Goal: Task Accomplishment & Management: Complete application form

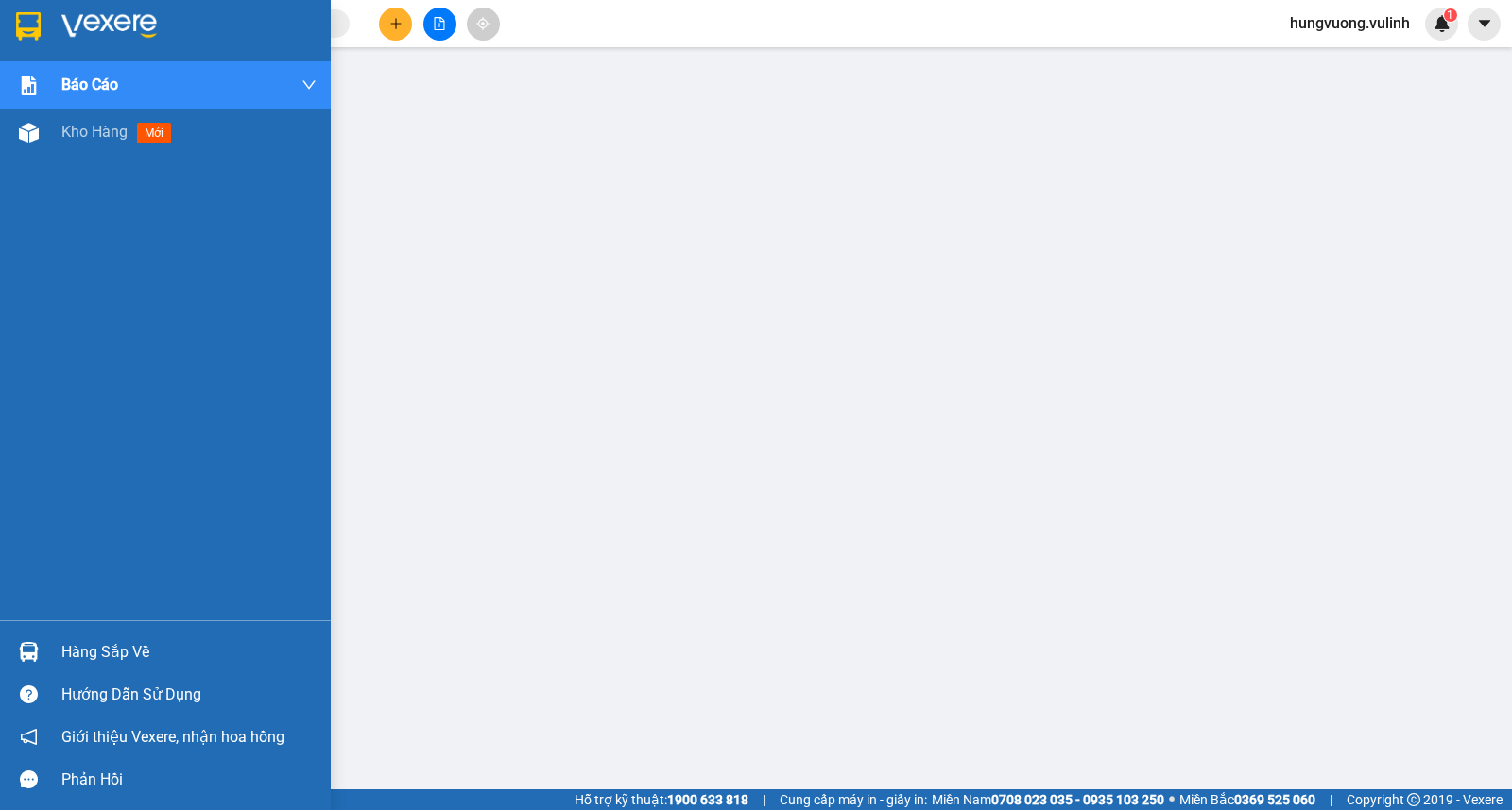
drag, startPoint x: 29, startPoint y: 127, endPoint x: 450, endPoint y: 1, distance: 439.5
click at [29, 128] on img at bounding box center [29, 132] width 20 height 20
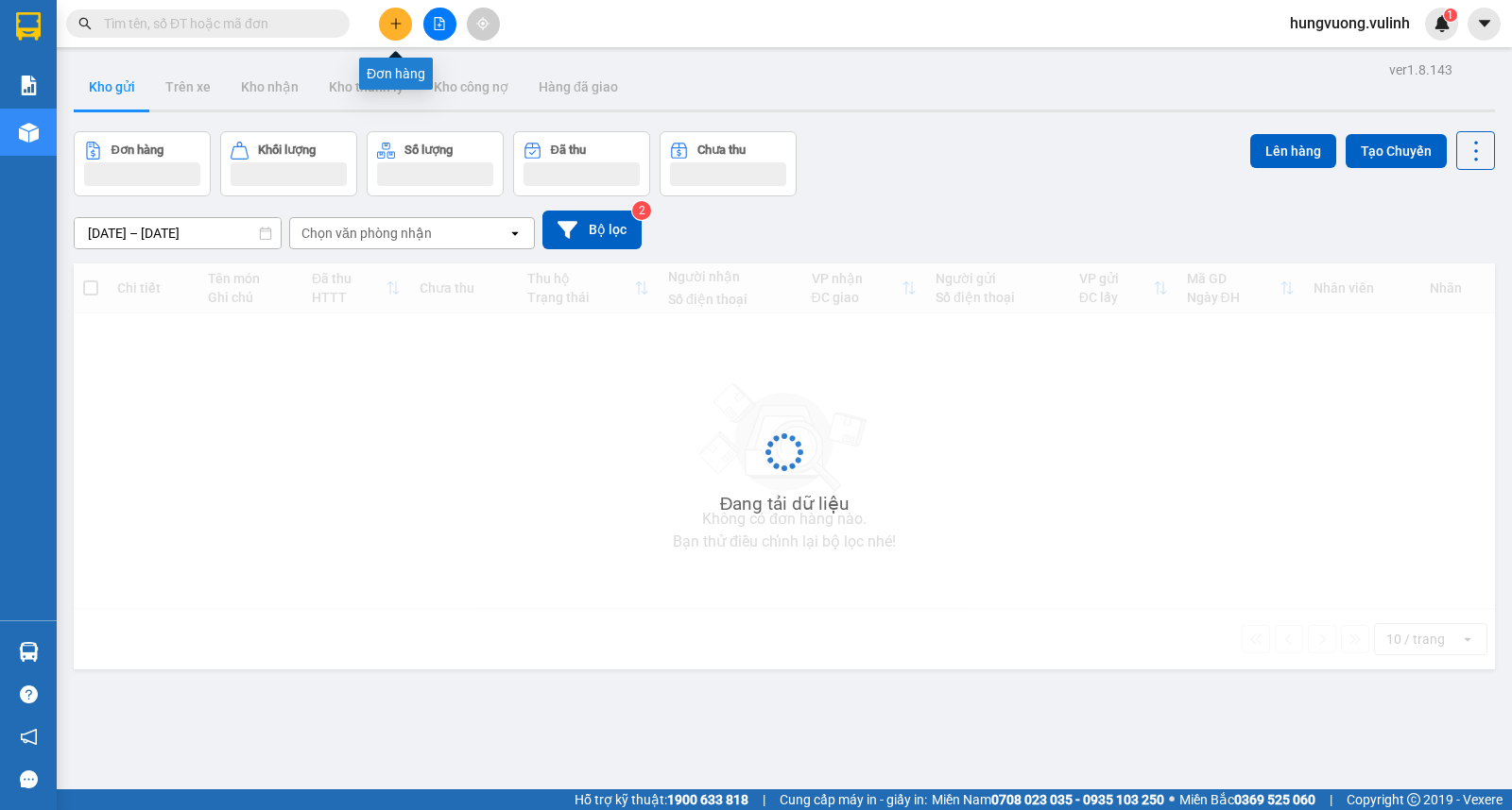
click at [392, 33] on button at bounding box center [395, 24] width 33 height 33
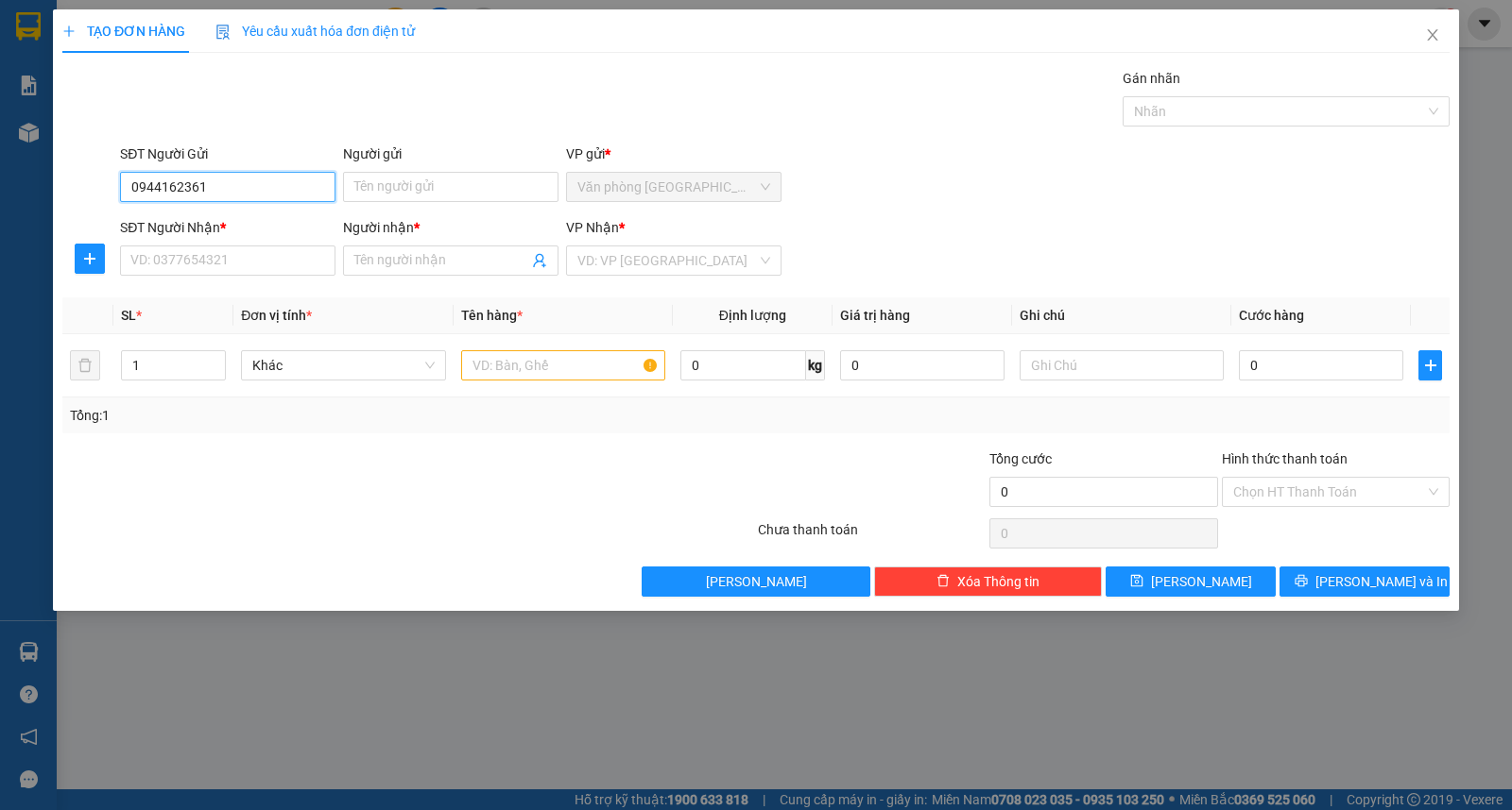
type input "0944162361"
type input "t"
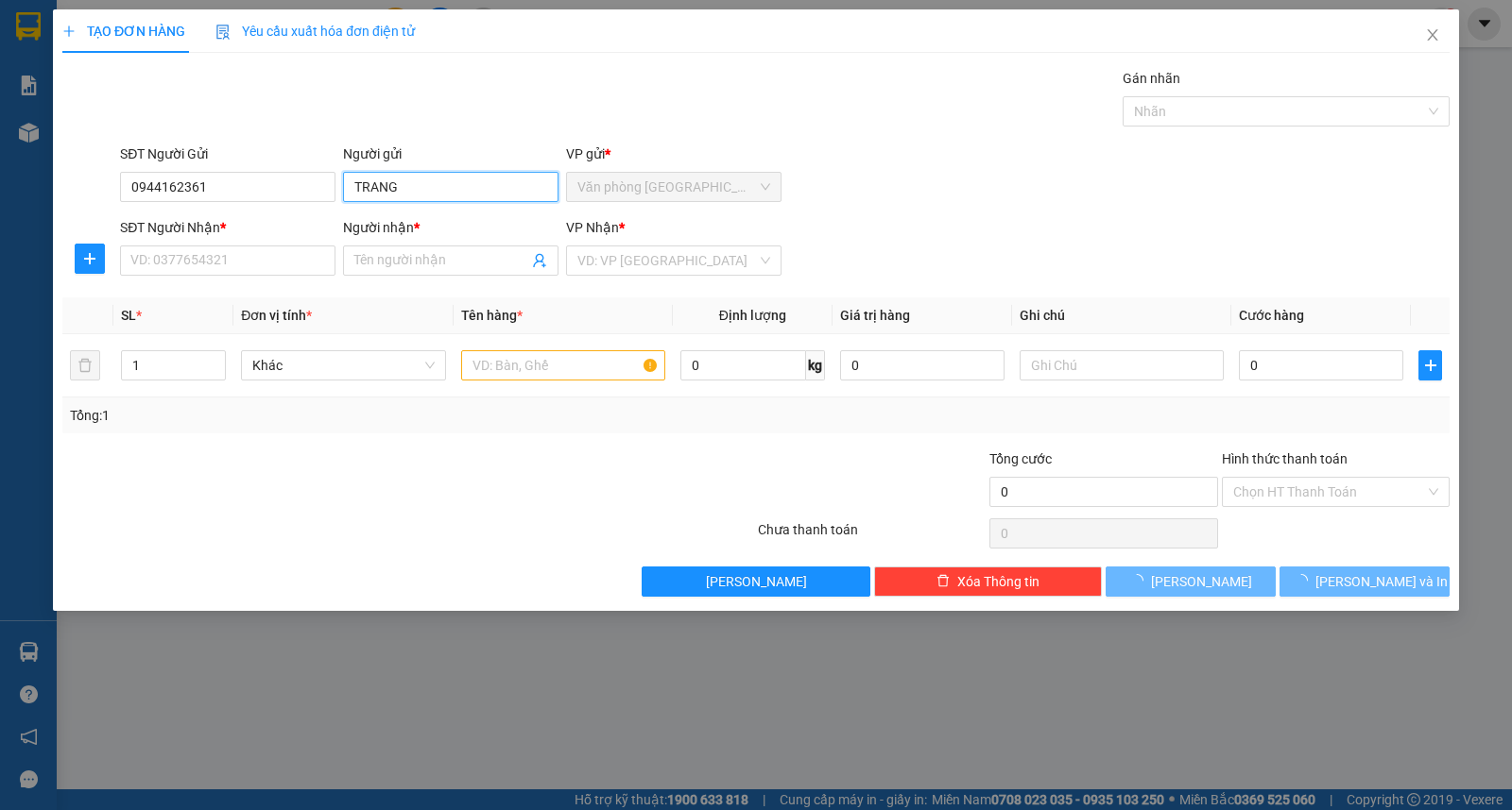
type input "TRANG"
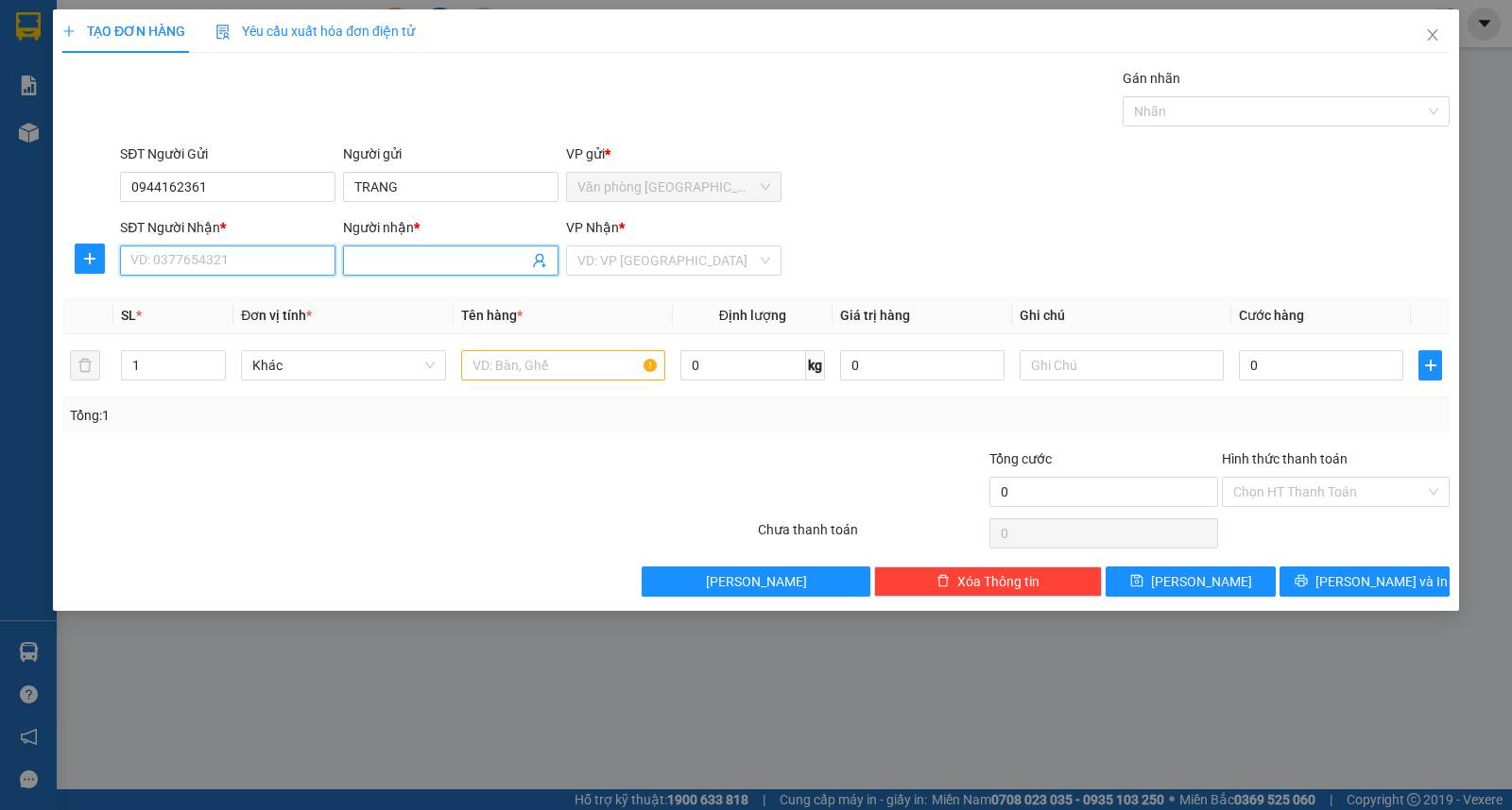
click at [211, 252] on input "SĐT Người Nhận *" at bounding box center [228, 260] width 216 height 30
type input "0915341609"
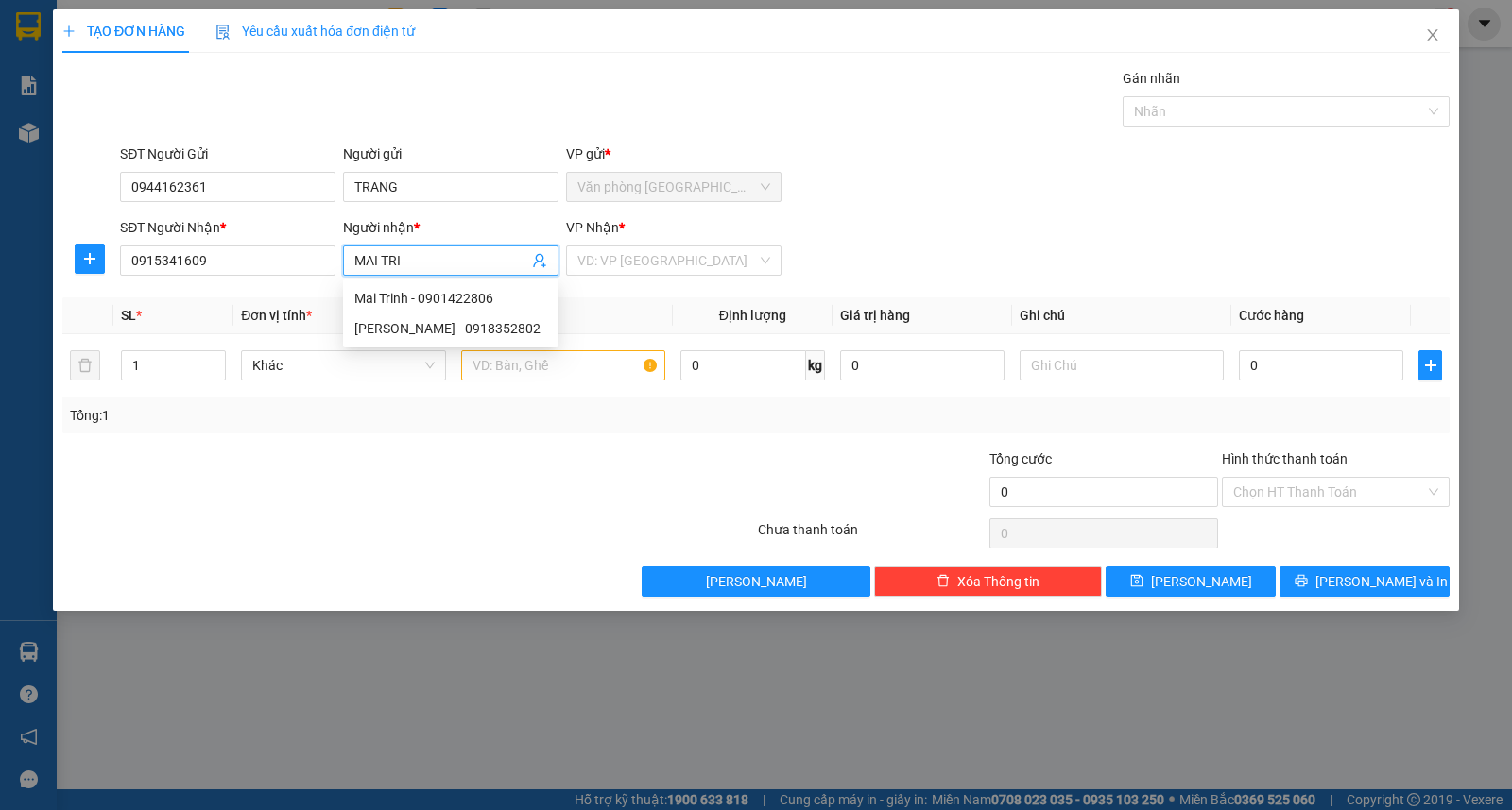
type input "MAI TRI"
click at [693, 277] on div "VP Nhận * VD: VP [GEOGRAPHIC_DATA]" at bounding box center [674, 250] width 216 height 66
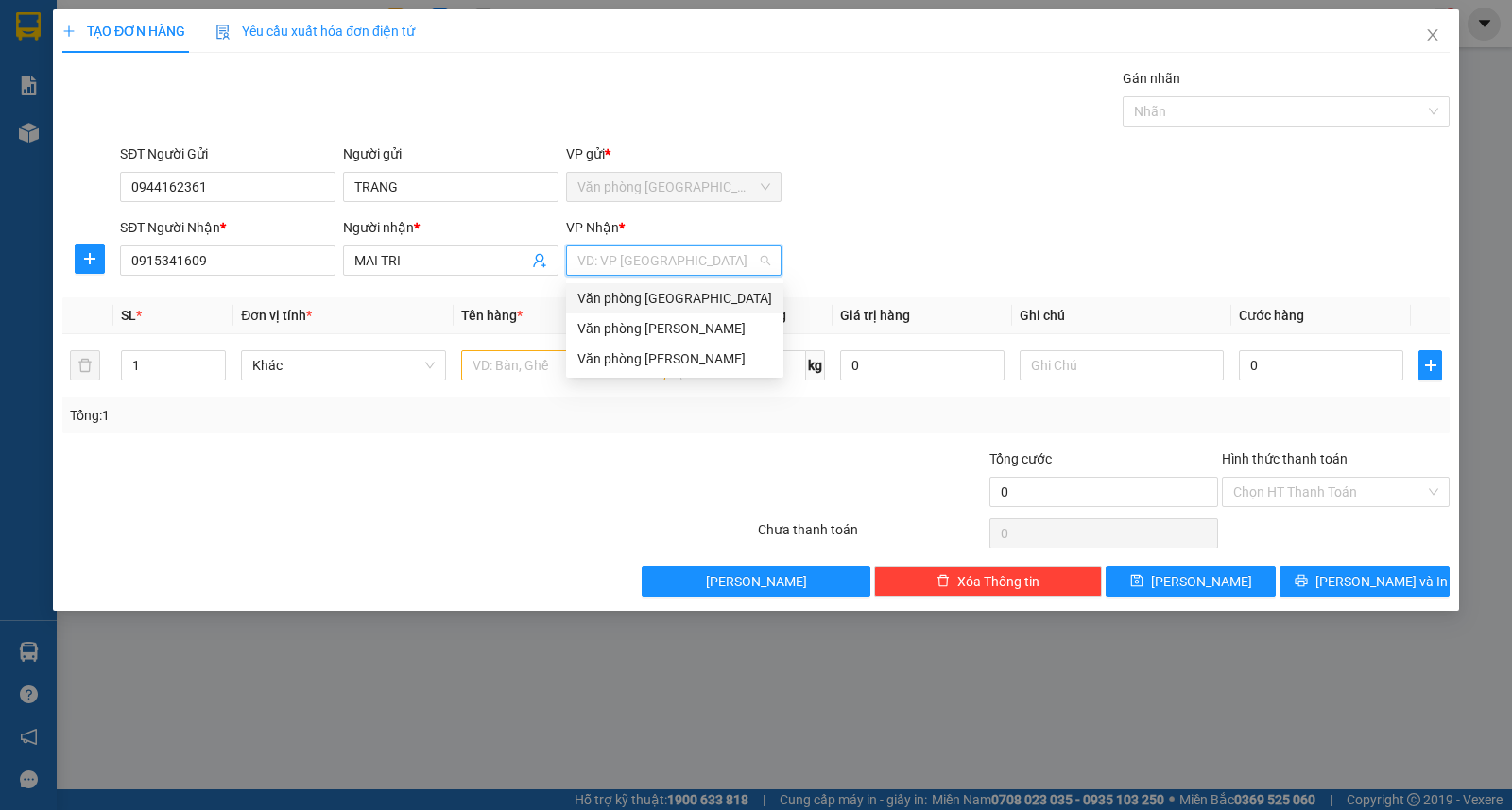
click at [696, 247] on input "search" at bounding box center [667, 260] width 179 height 28
click at [692, 352] on div "Văn phòng [PERSON_NAME]" at bounding box center [675, 359] width 195 height 21
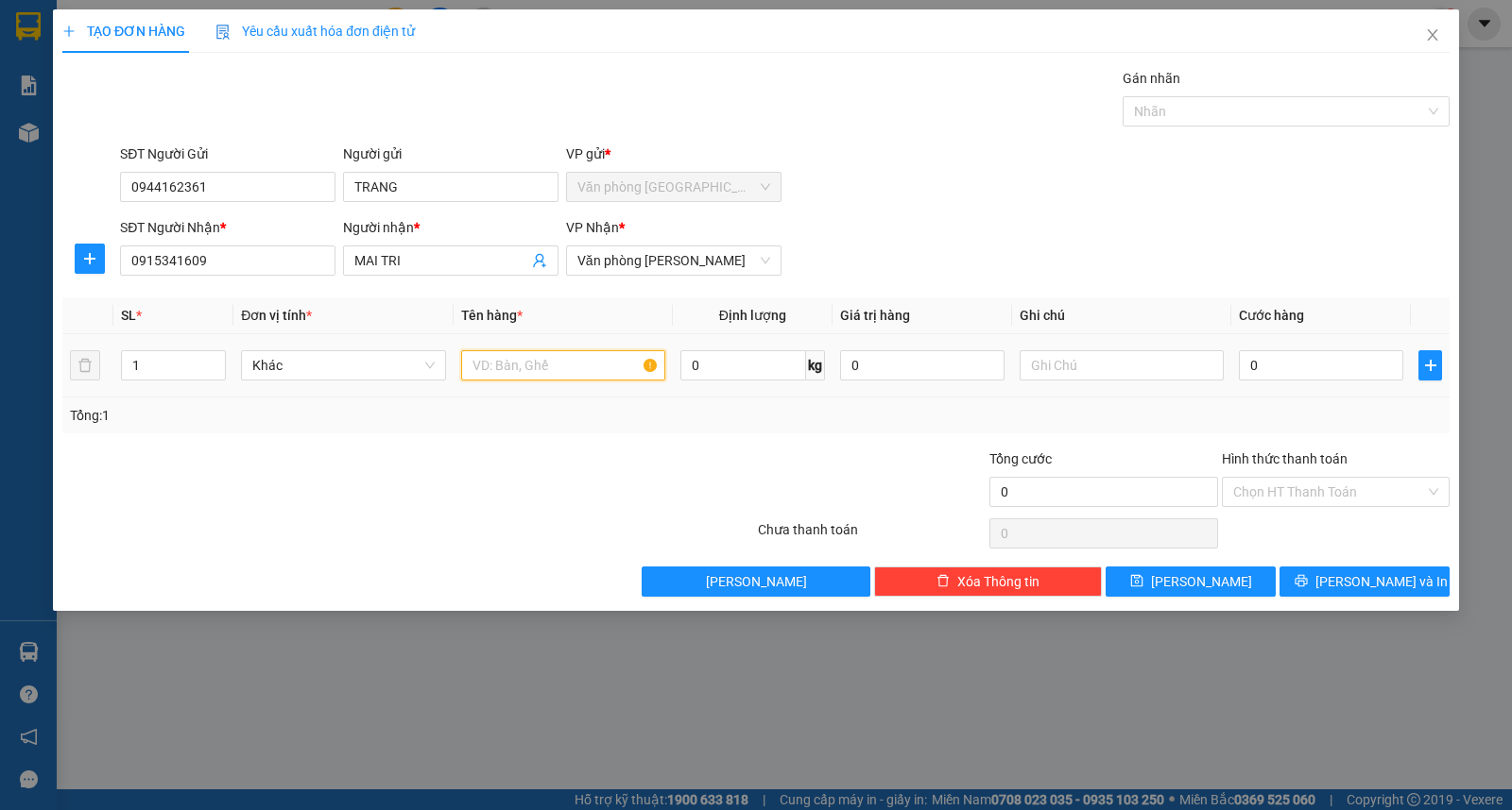
click at [544, 364] on input "text" at bounding box center [564, 365] width 204 height 30
type input "1 KIỆN KK"
click at [1295, 356] on input "0" at bounding box center [1321, 365] width 165 height 30
type input "3"
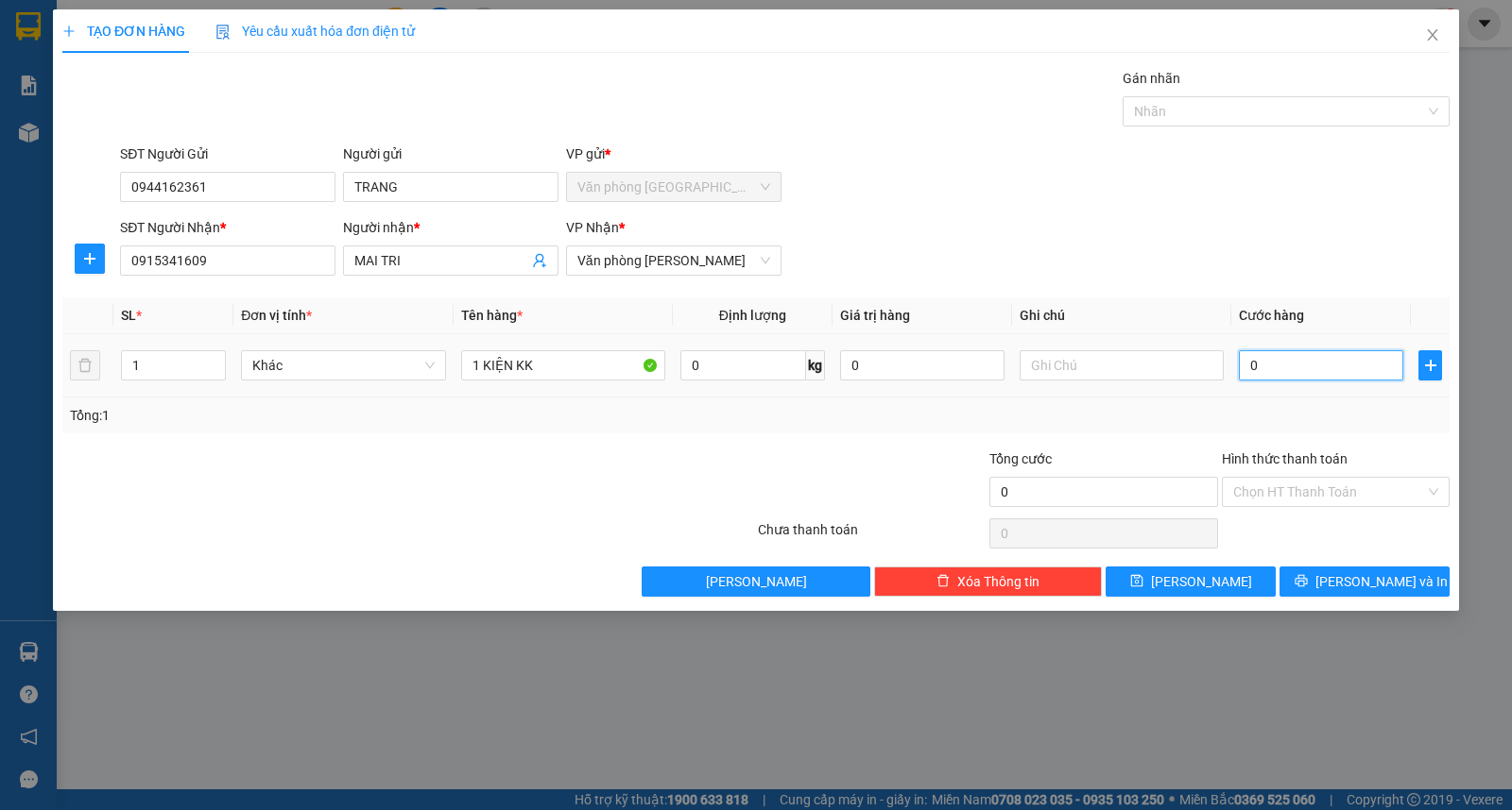
type input "3"
type input "30"
type input "300"
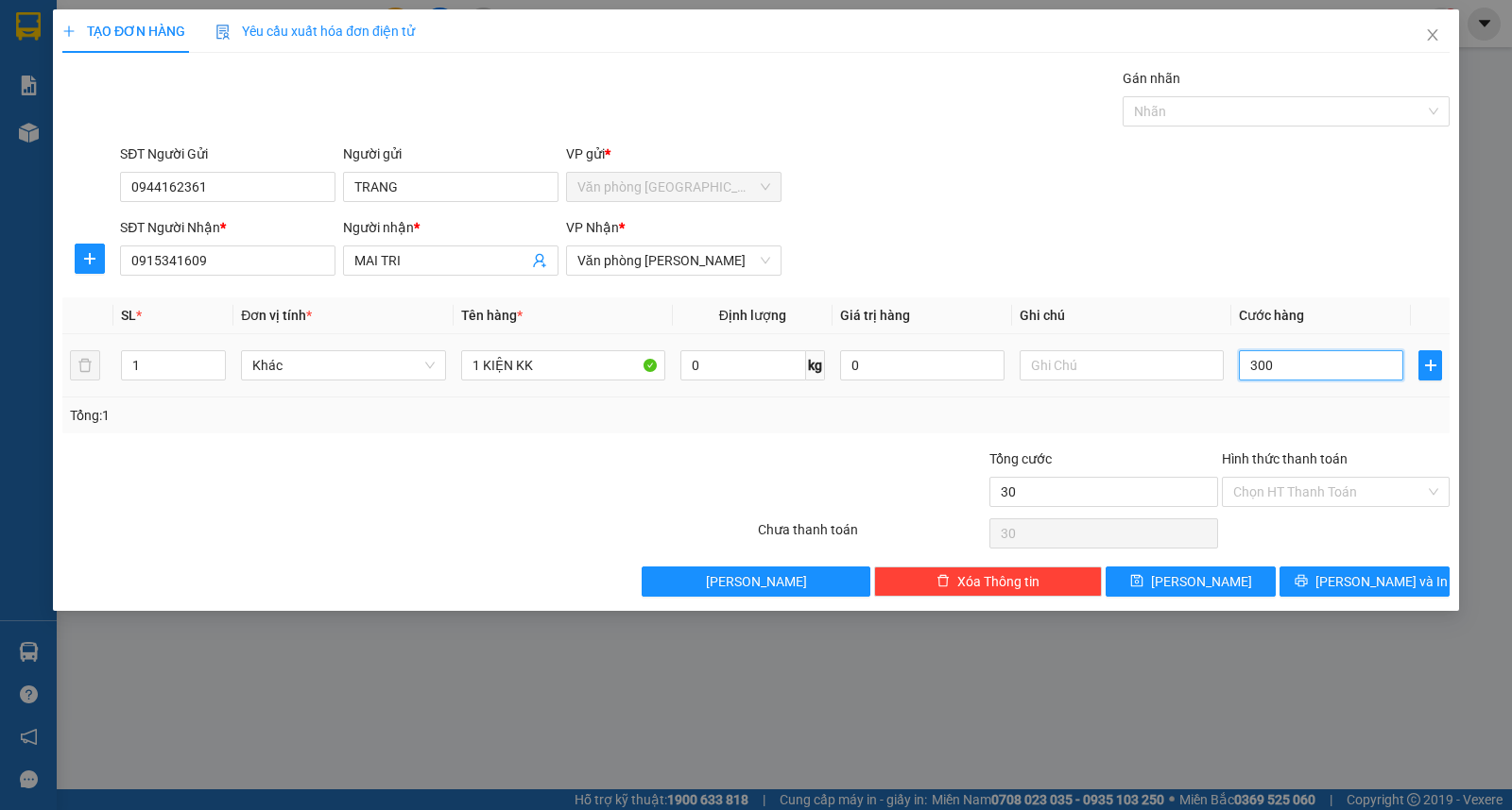
type input "300"
type input "3.000"
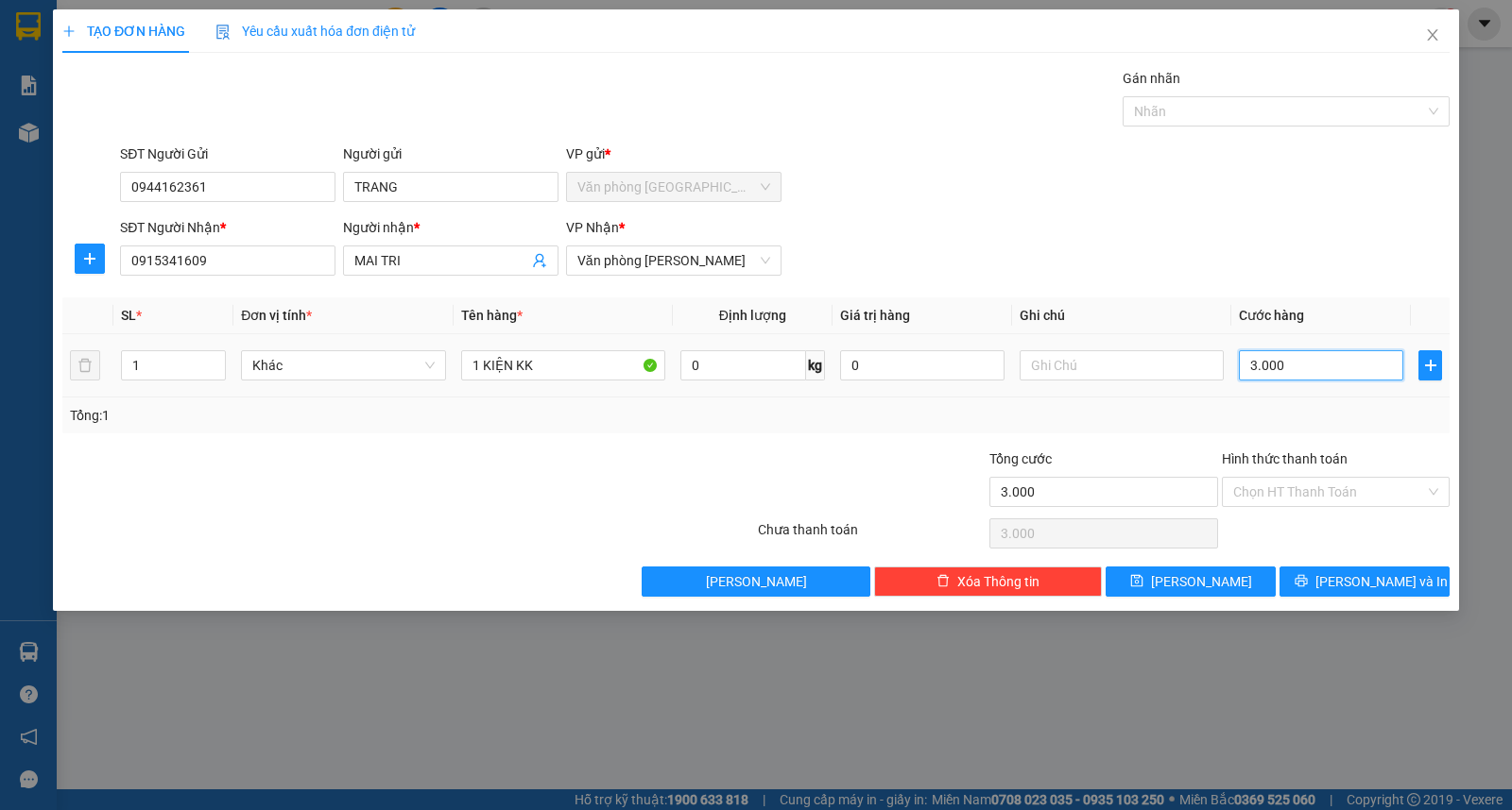
type input "30.000"
click at [1301, 483] on input "Hình thức thanh toán" at bounding box center [1329, 491] width 192 height 28
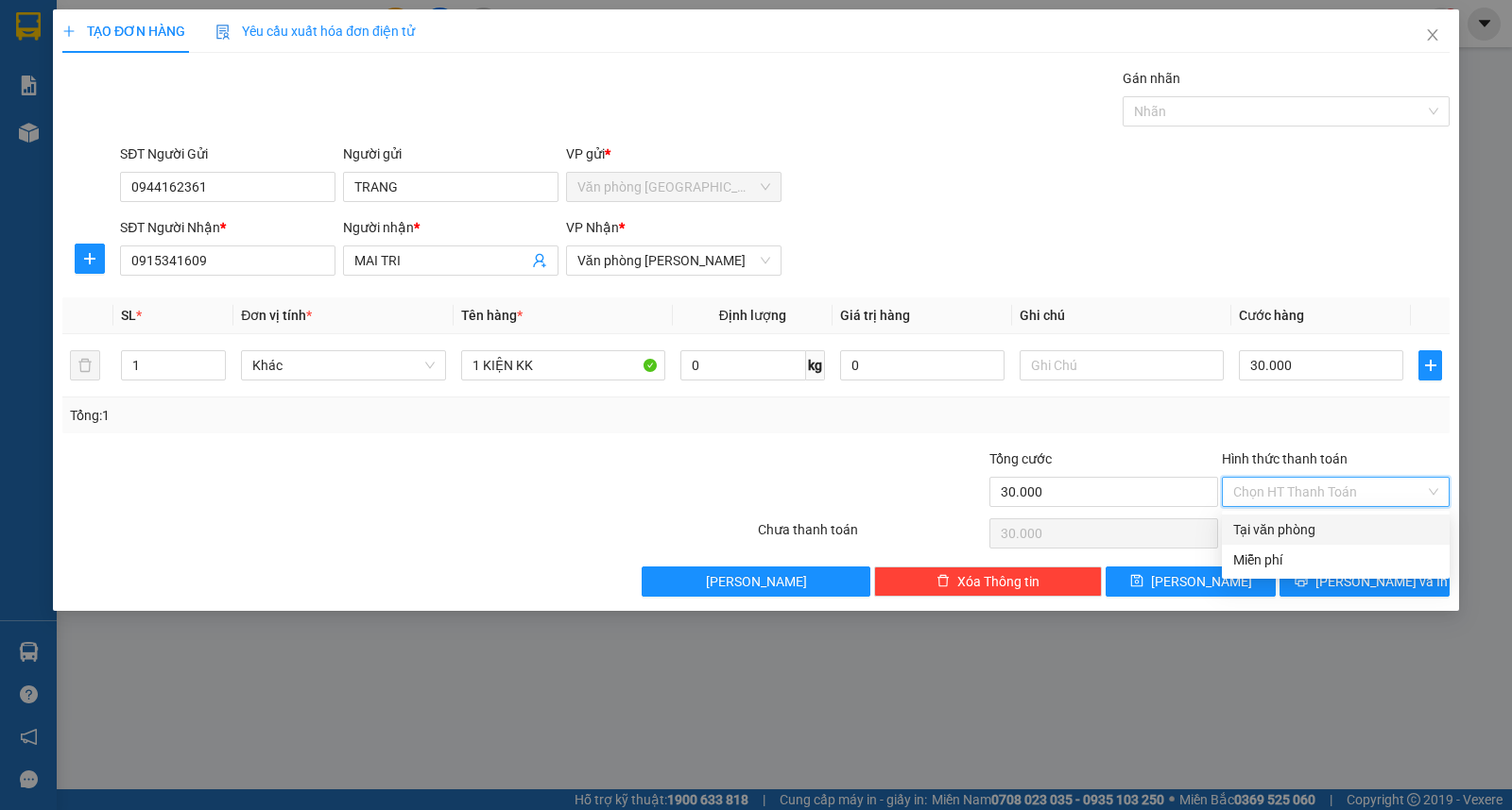
click at [1324, 521] on div "Tại văn phòng" at bounding box center [1336, 530] width 205 height 21
type input "0"
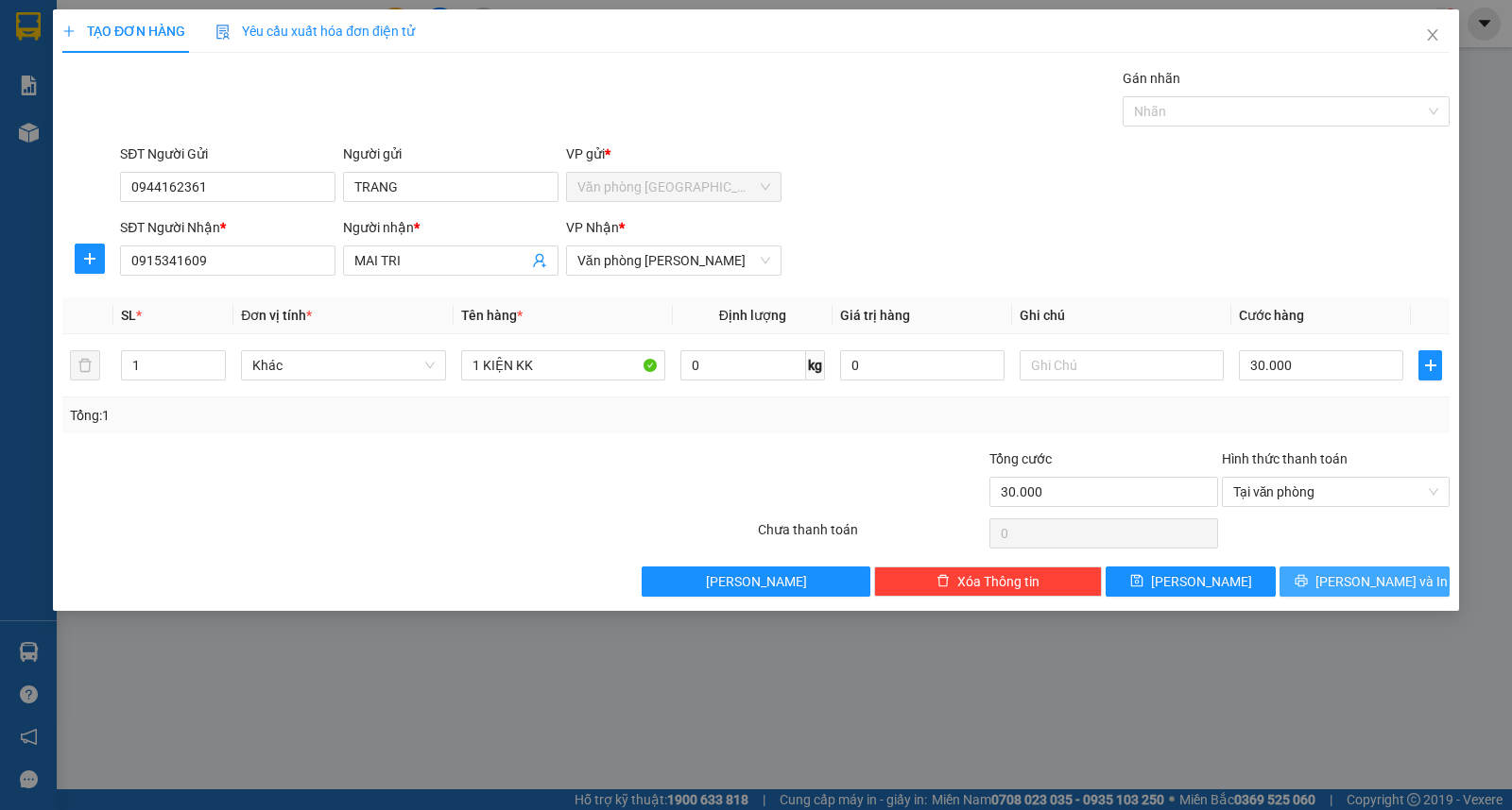
click at [1354, 586] on span "[PERSON_NAME] và In" at bounding box center [1381, 582] width 132 height 21
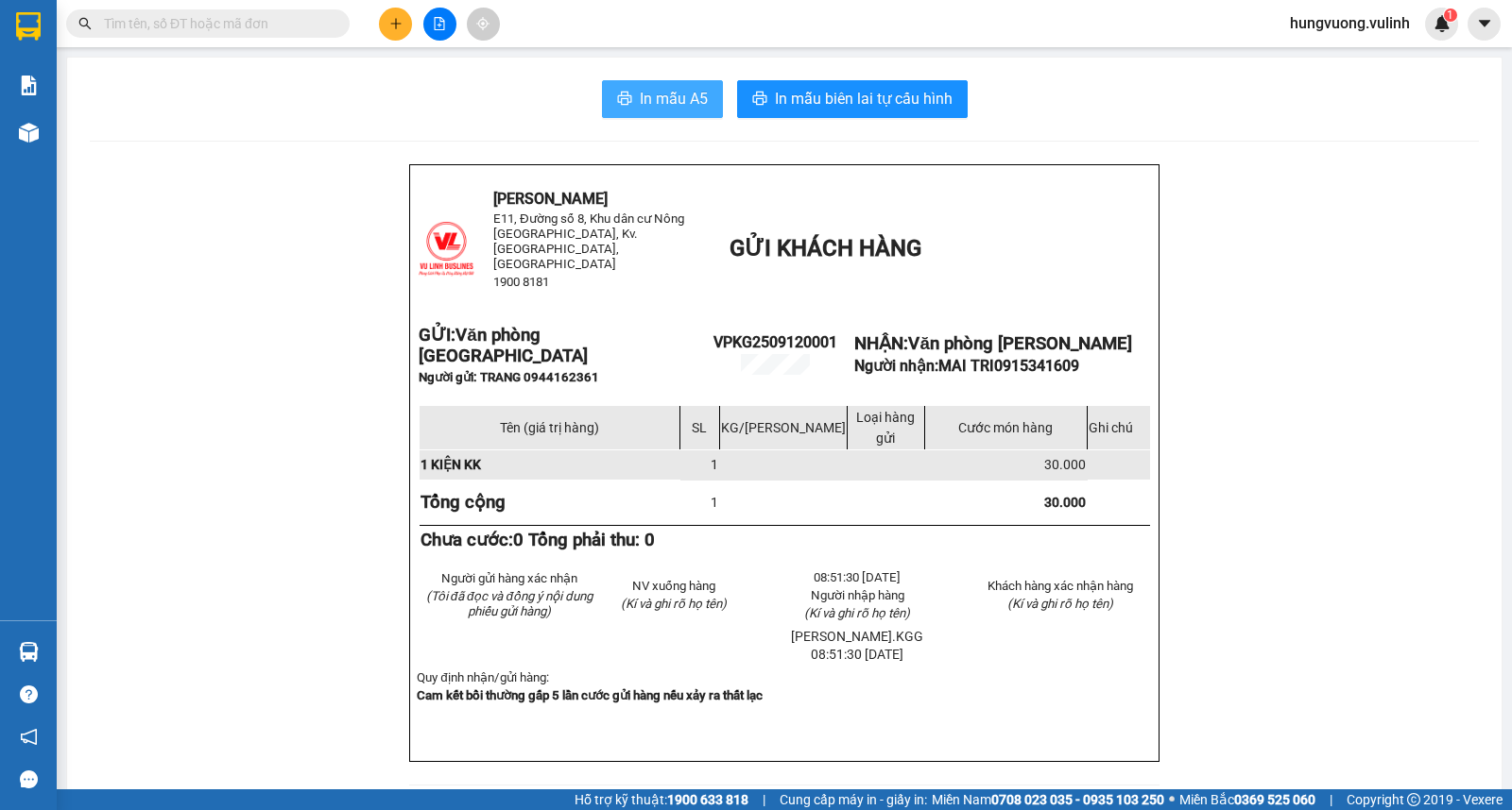
click at [647, 90] on span "In mẫu A5" at bounding box center [674, 98] width 68 height 24
click at [621, 105] on icon "printer" at bounding box center [624, 98] width 15 height 15
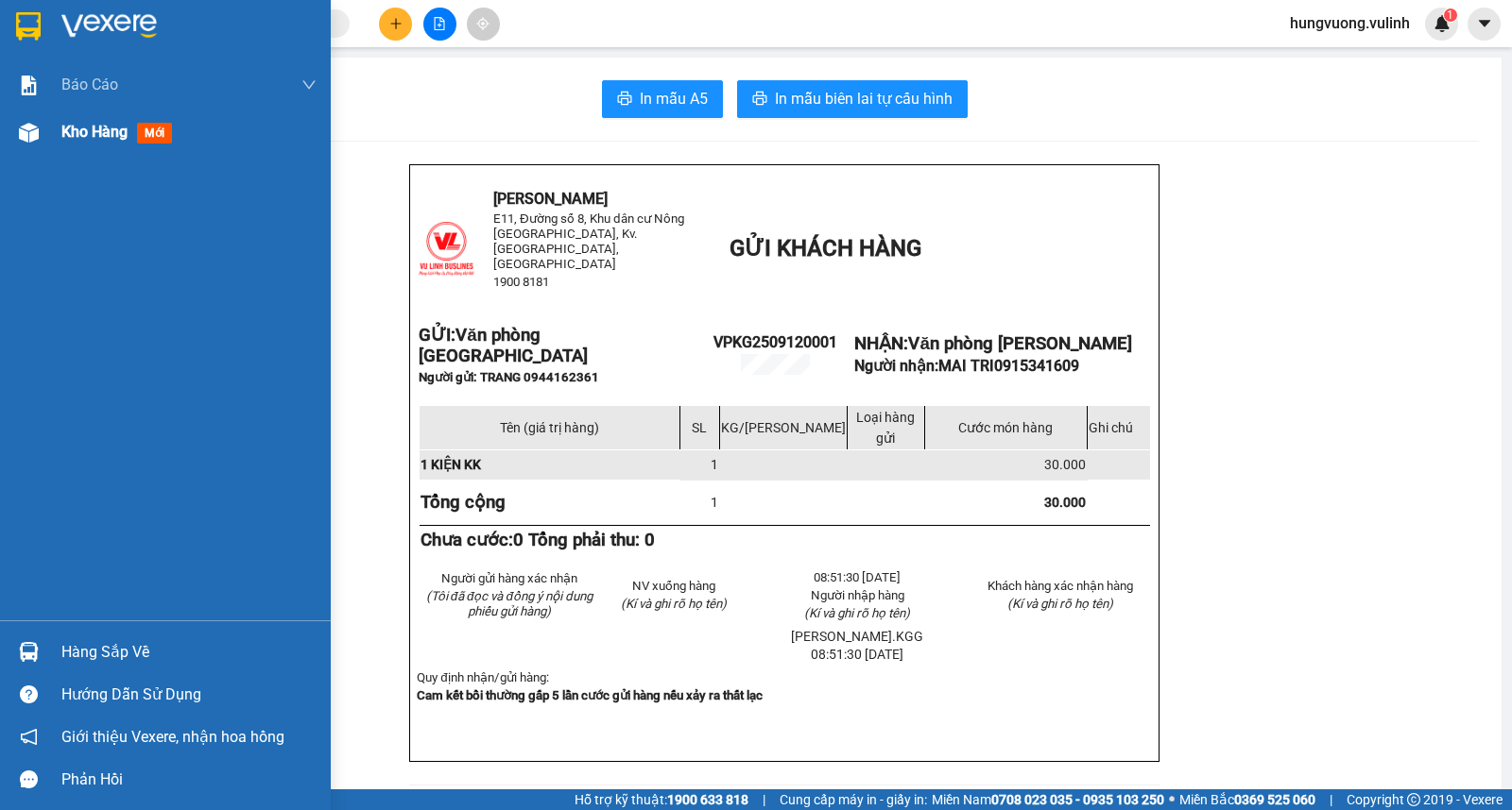
click at [44, 133] on div "Kho hàng mới" at bounding box center [165, 132] width 331 height 47
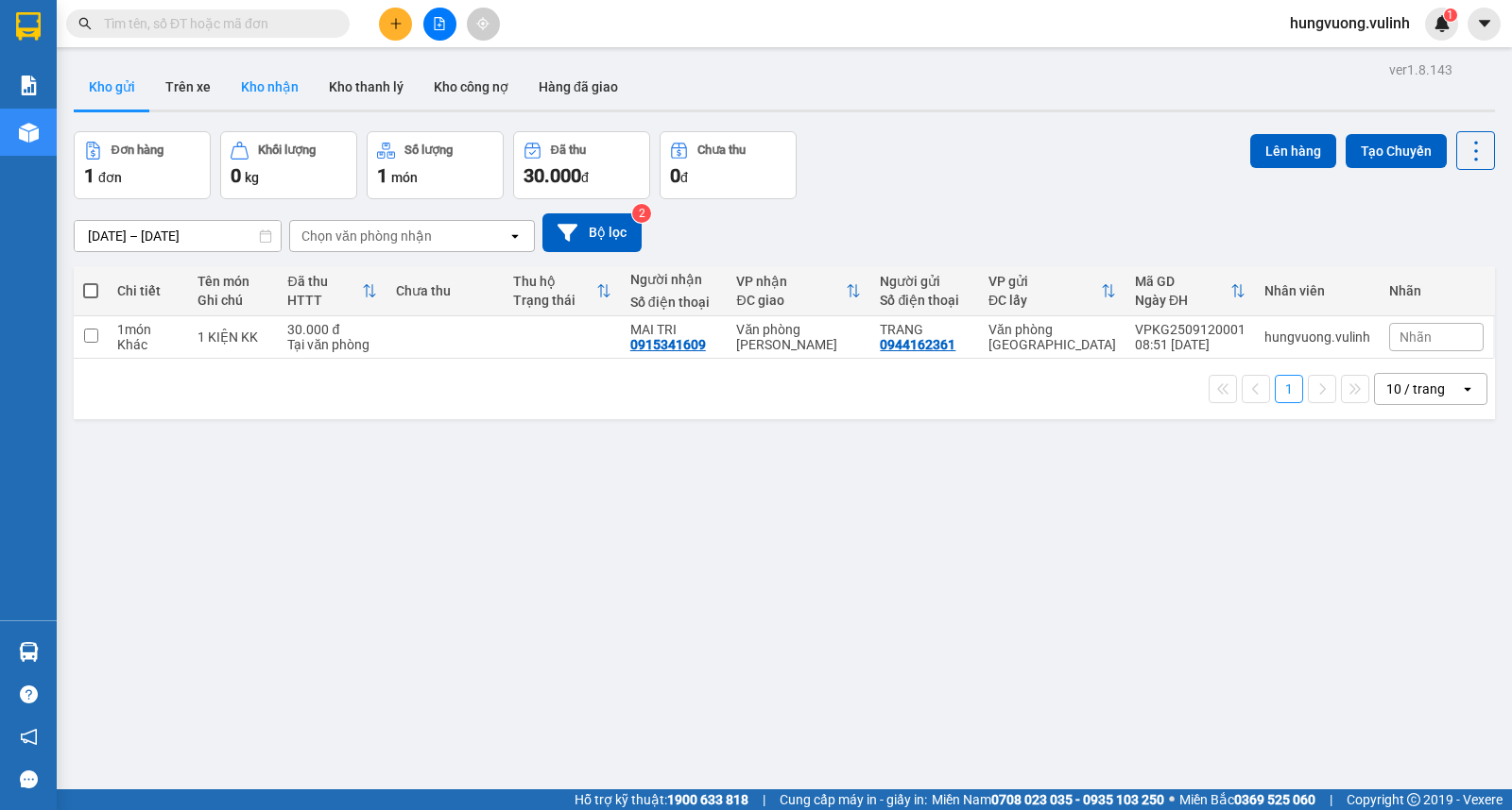
click at [283, 91] on button "Kho nhận" at bounding box center [269, 87] width 88 height 45
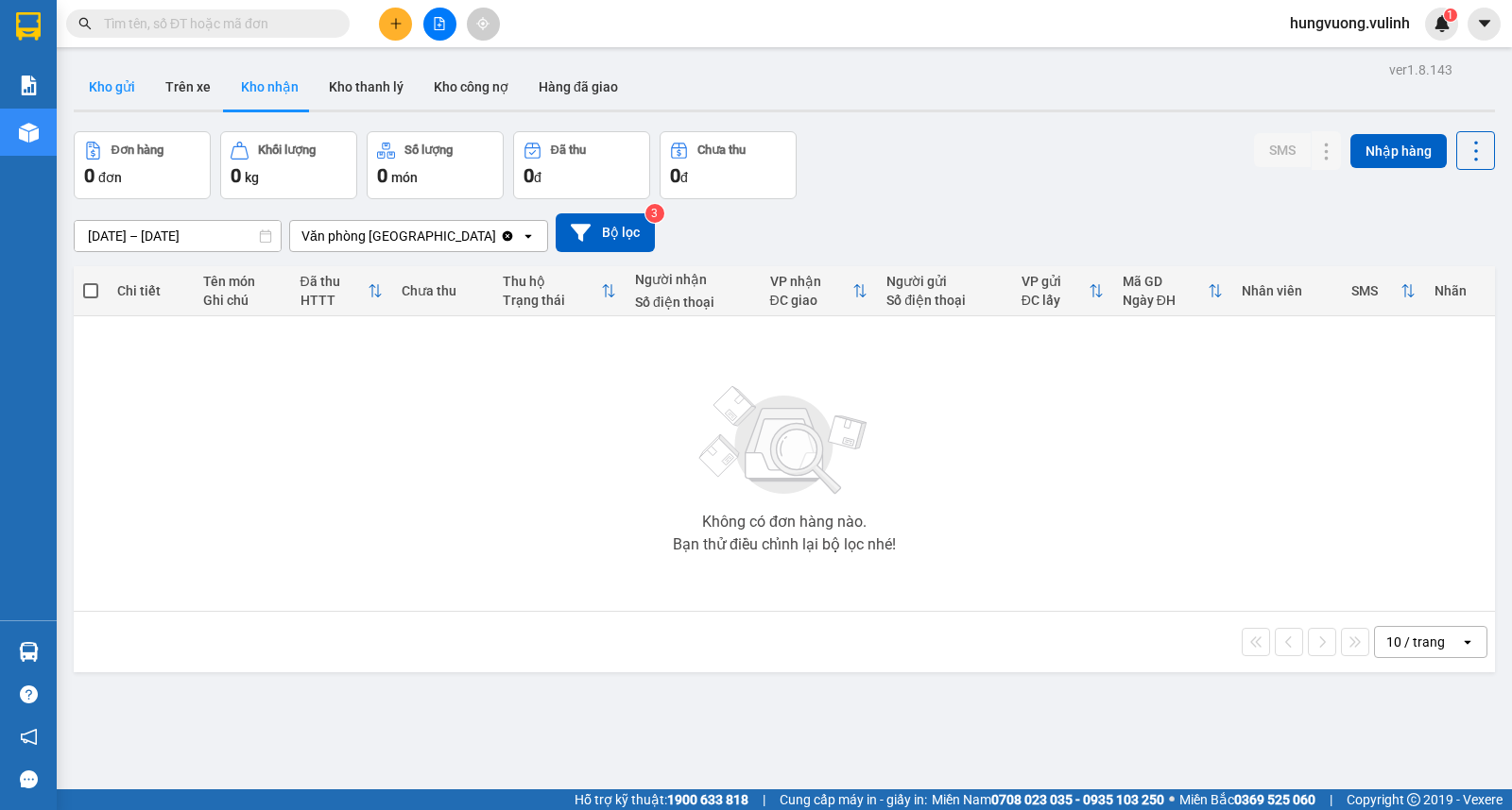
click at [101, 77] on button "Kho gửi" at bounding box center [111, 87] width 76 height 45
